Goal: Transaction & Acquisition: Purchase product/service

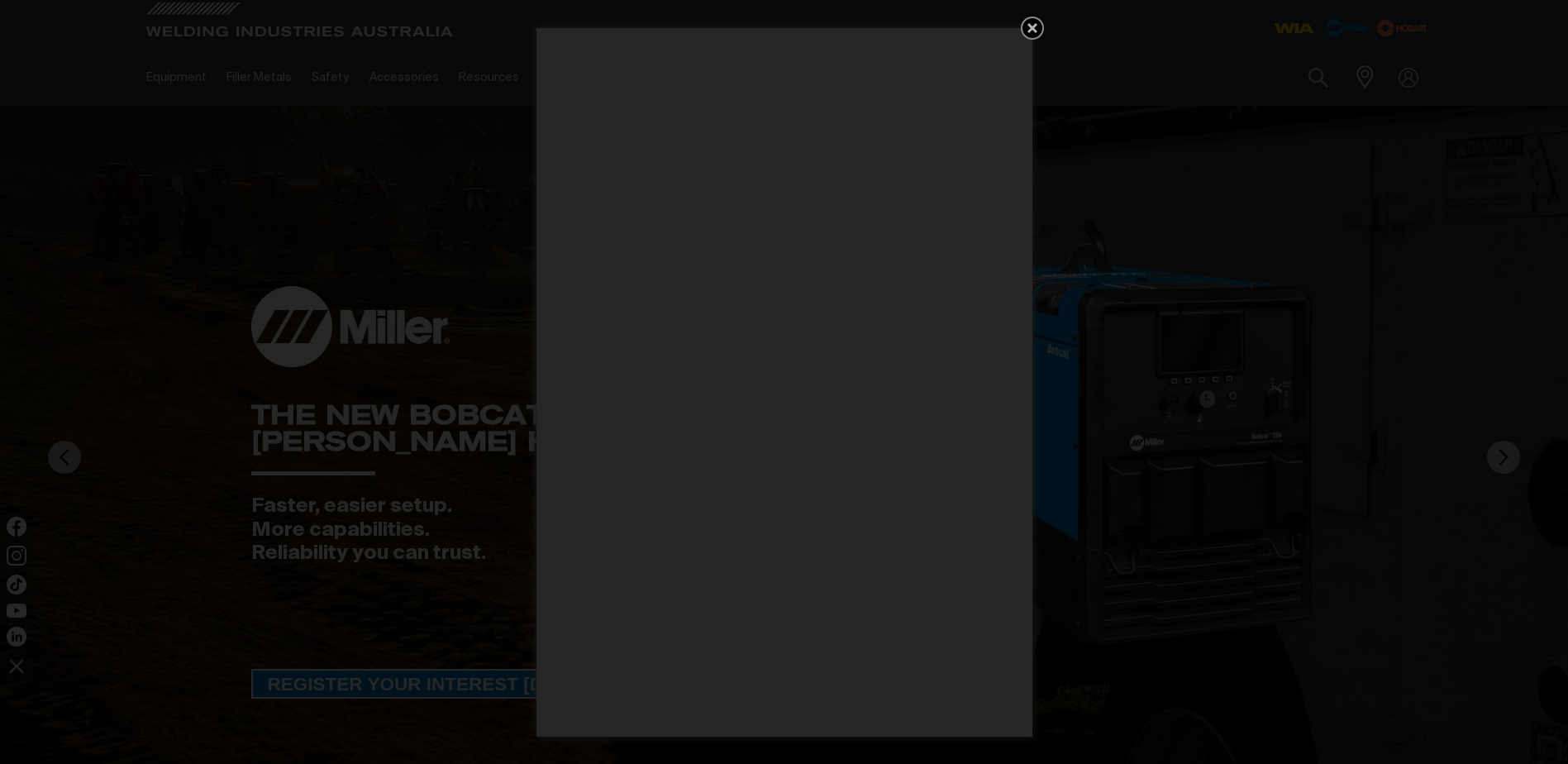
click at [1318, 77] on div "Get 5 WIA Welding Guides Free!" at bounding box center [784, 382] width 1568 height 764
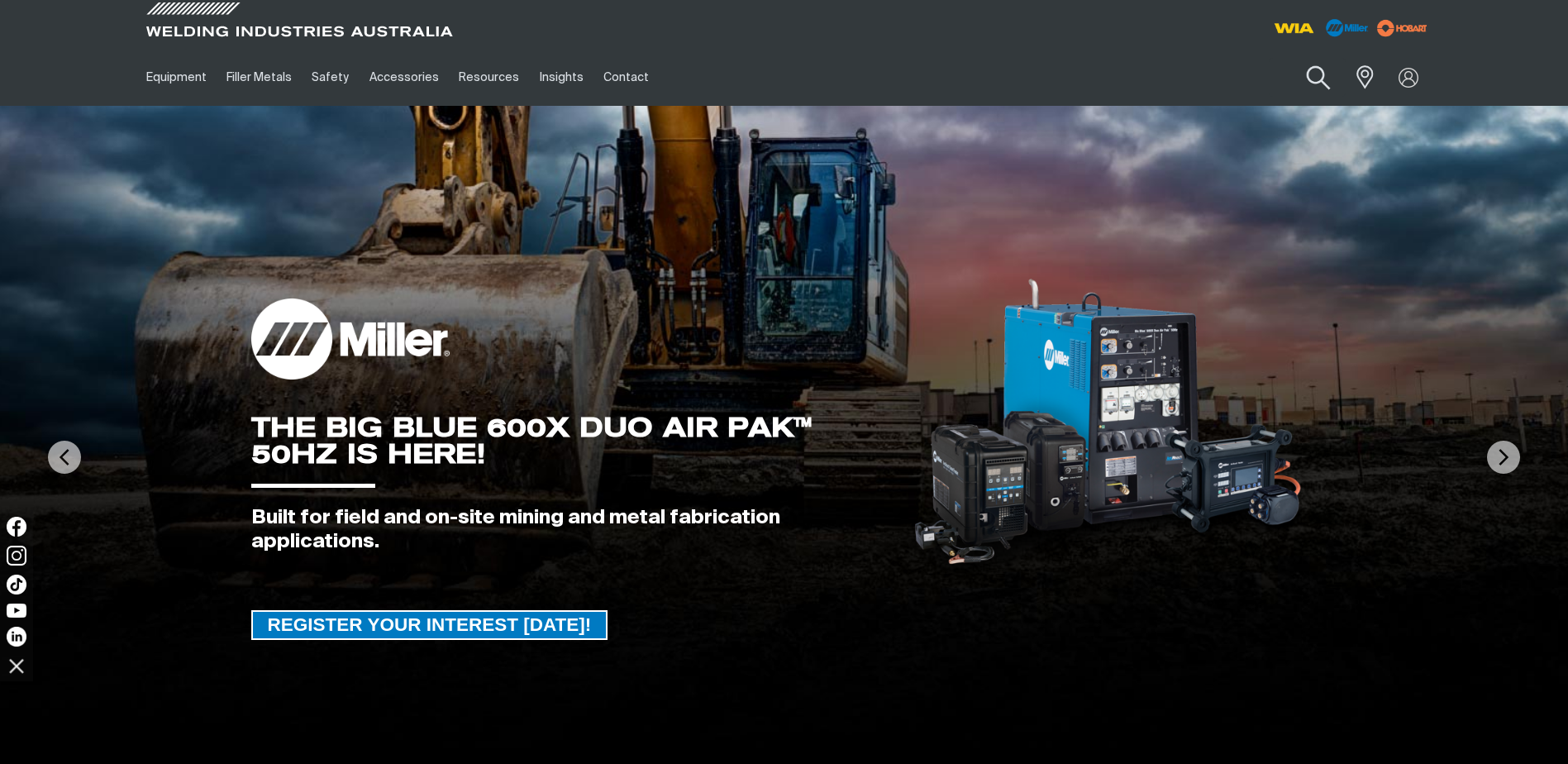
click at [1320, 77] on button "Search products" at bounding box center [1318, 77] width 67 height 47
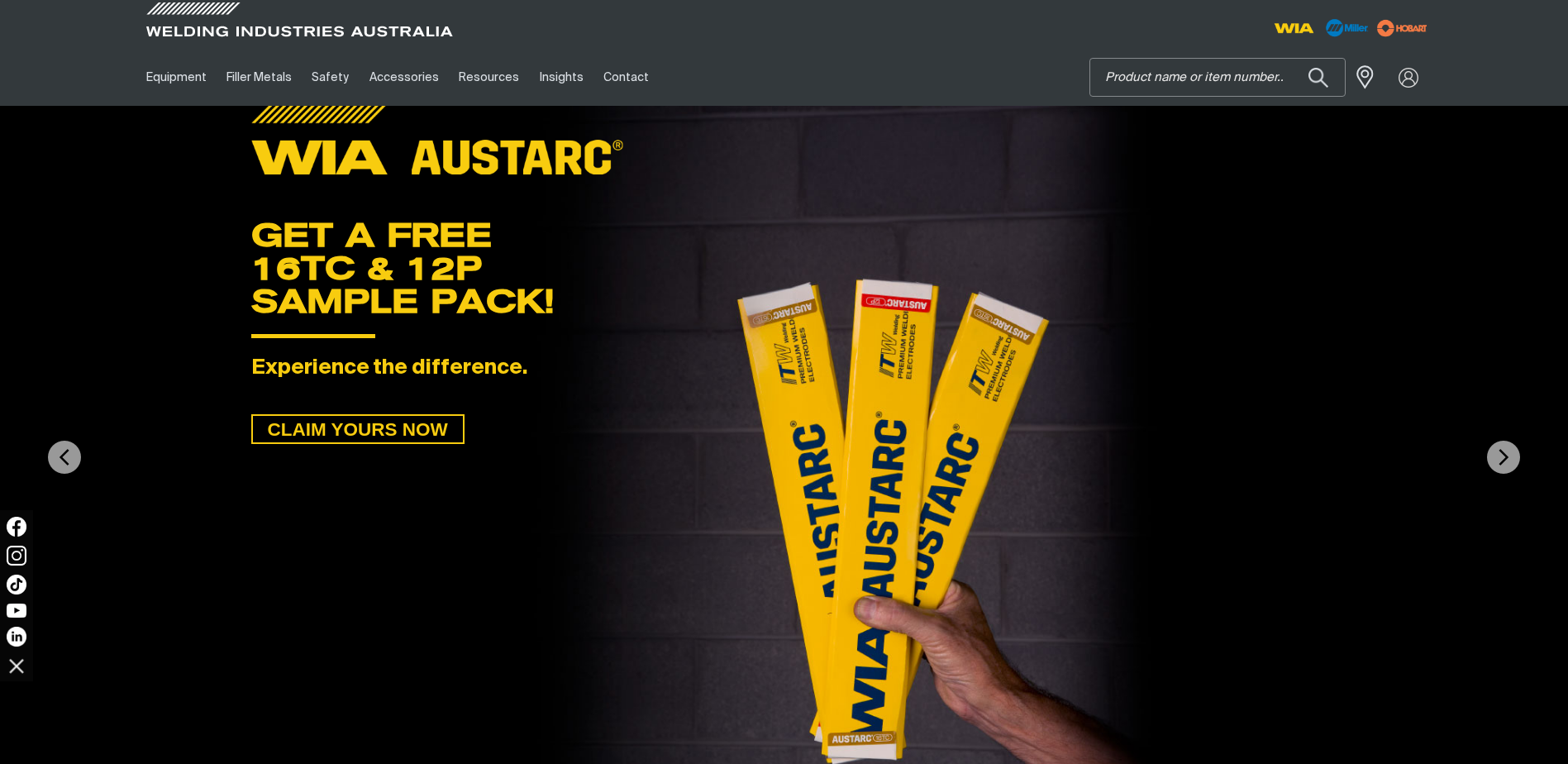
click at [1257, 86] on input "Search" at bounding box center [1217, 77] width 255 height 37
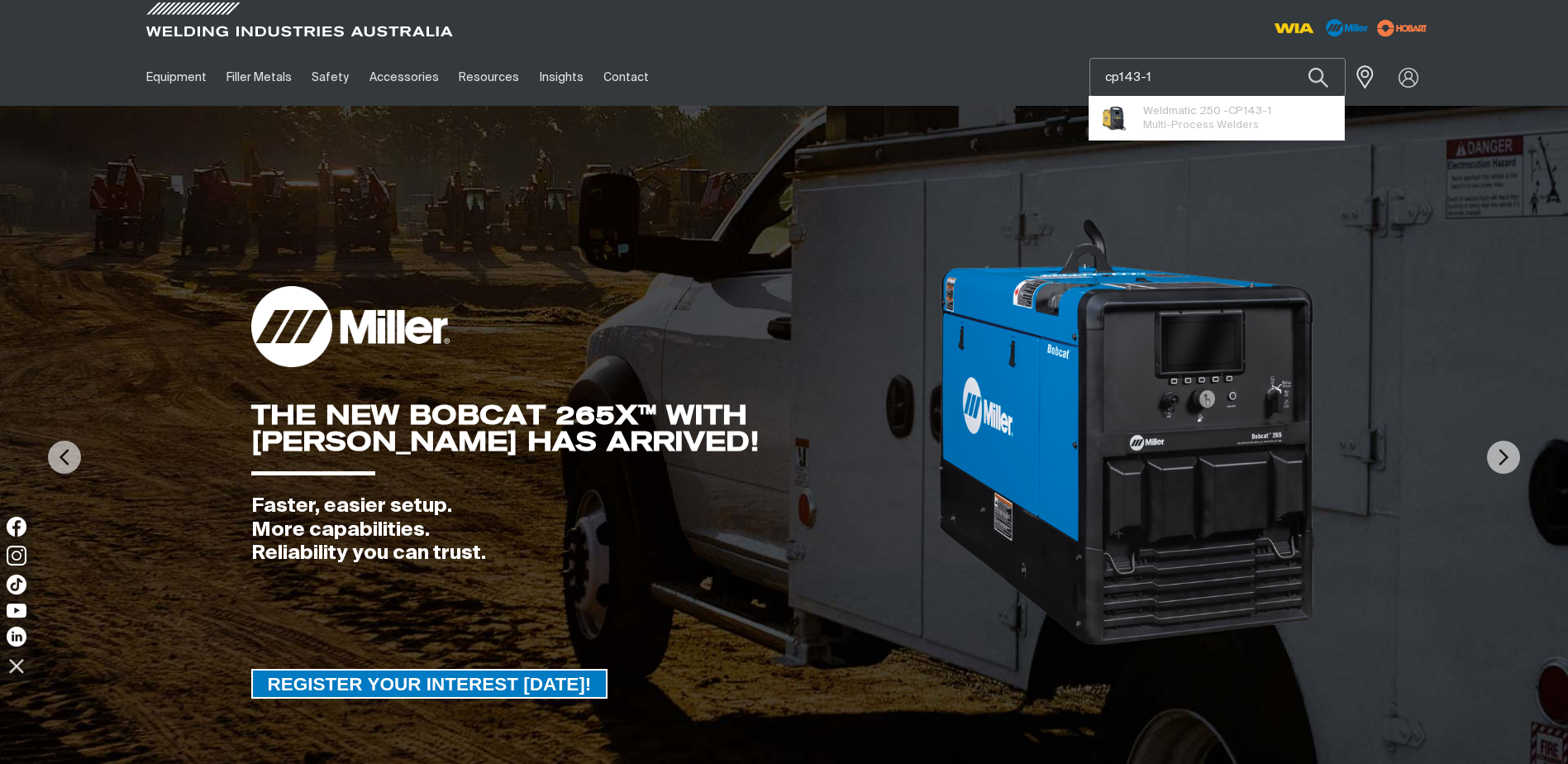
type input "cp143-1"
click at [1291, 57] on button "Search products" at bounding box center [1318, 77] width 56 height 39
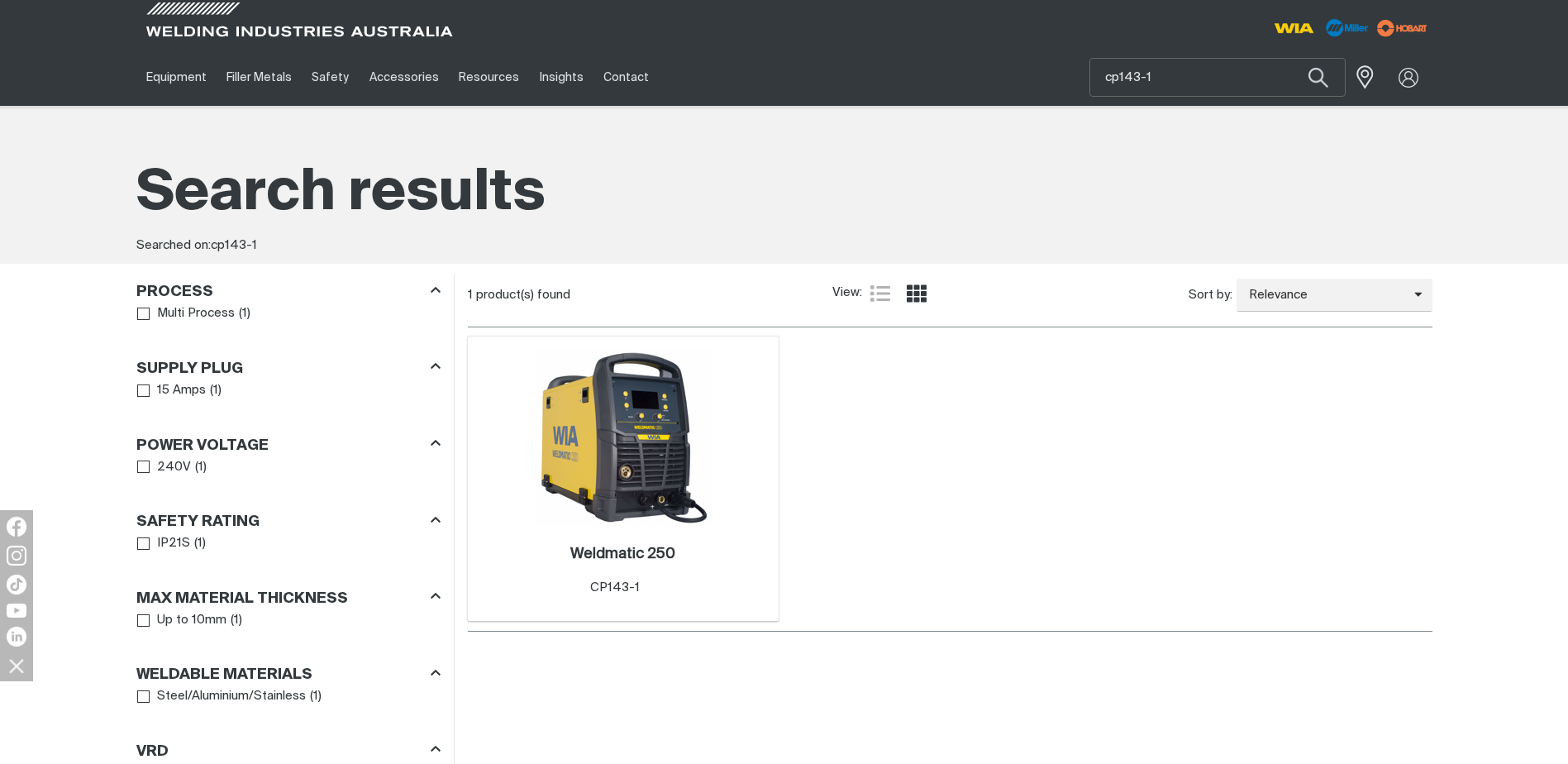
click at [633, 576] on div "Weldmatic 250 . Item No. CP143-1" at bounding box center [622, 571] width 105 height 52
click at [641, 559] on h2 "Weldmatic 250 ." at bounding box center [622, 554] width 105 height 15
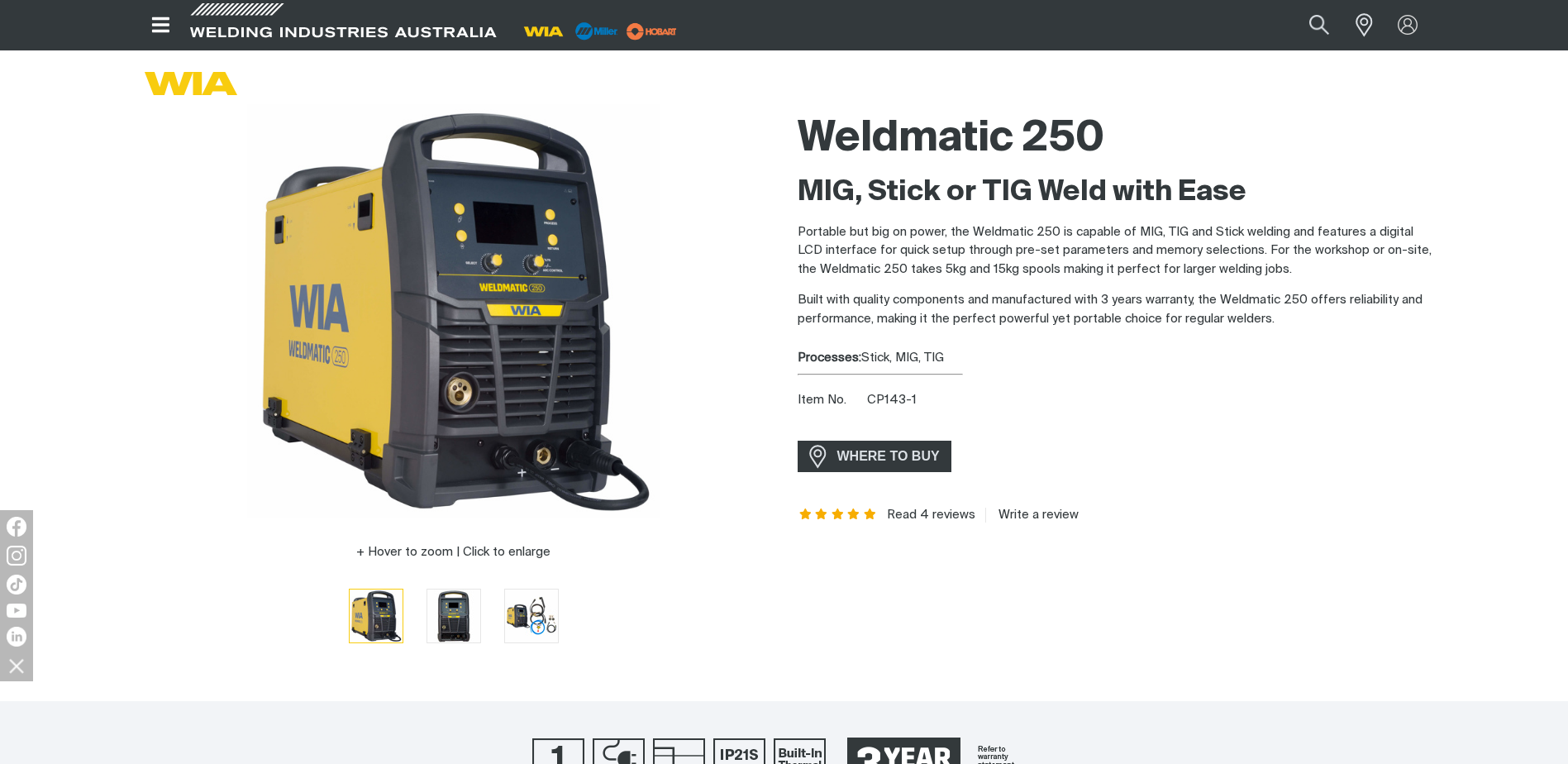
scroll to position [82, 0]
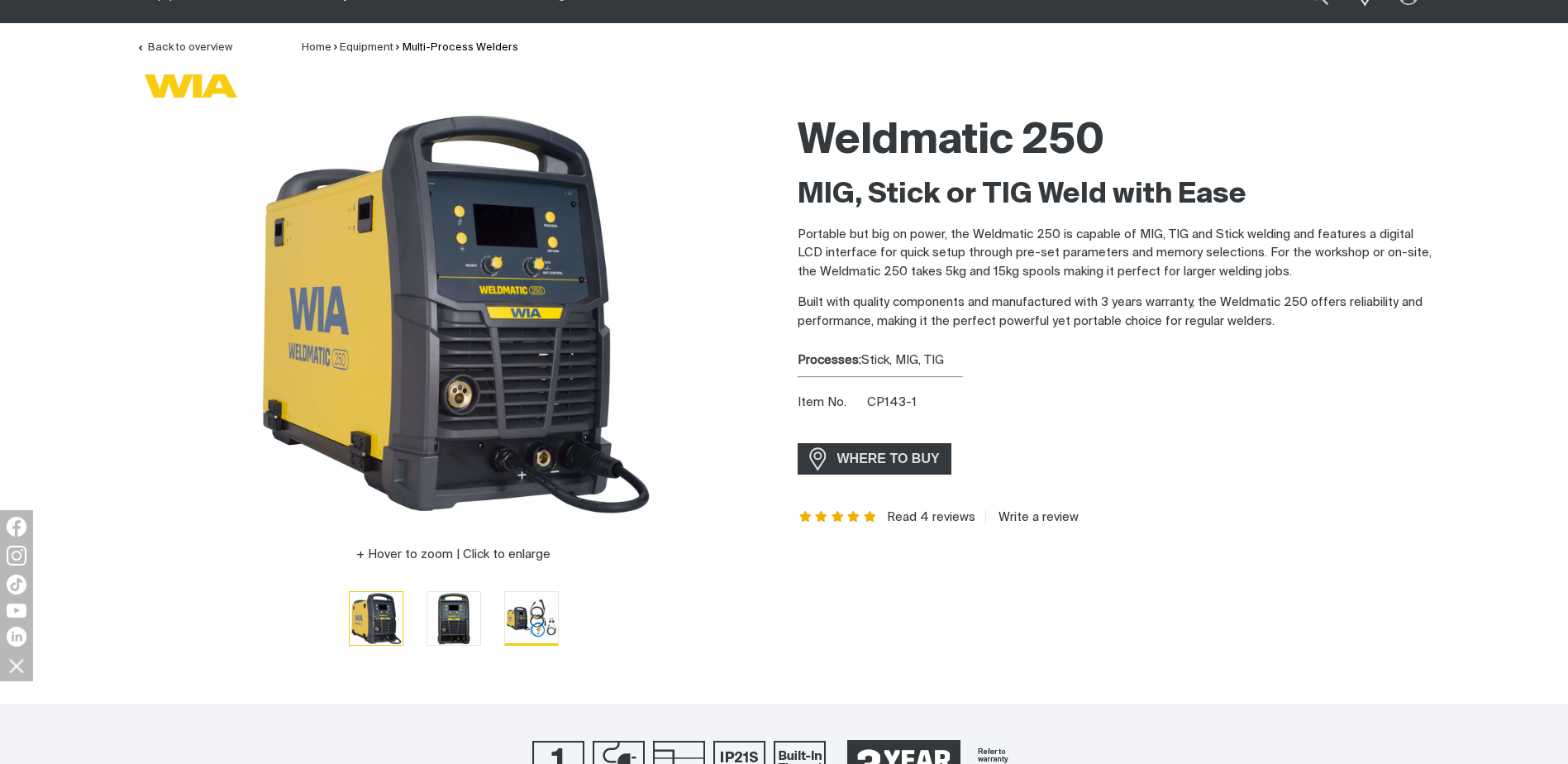
click at [538, 621] on img "Go to slide 3" at bounding box center [531, 617] width 52 height 52
